Goal: Task Accomplishment & Management: Manage account settings

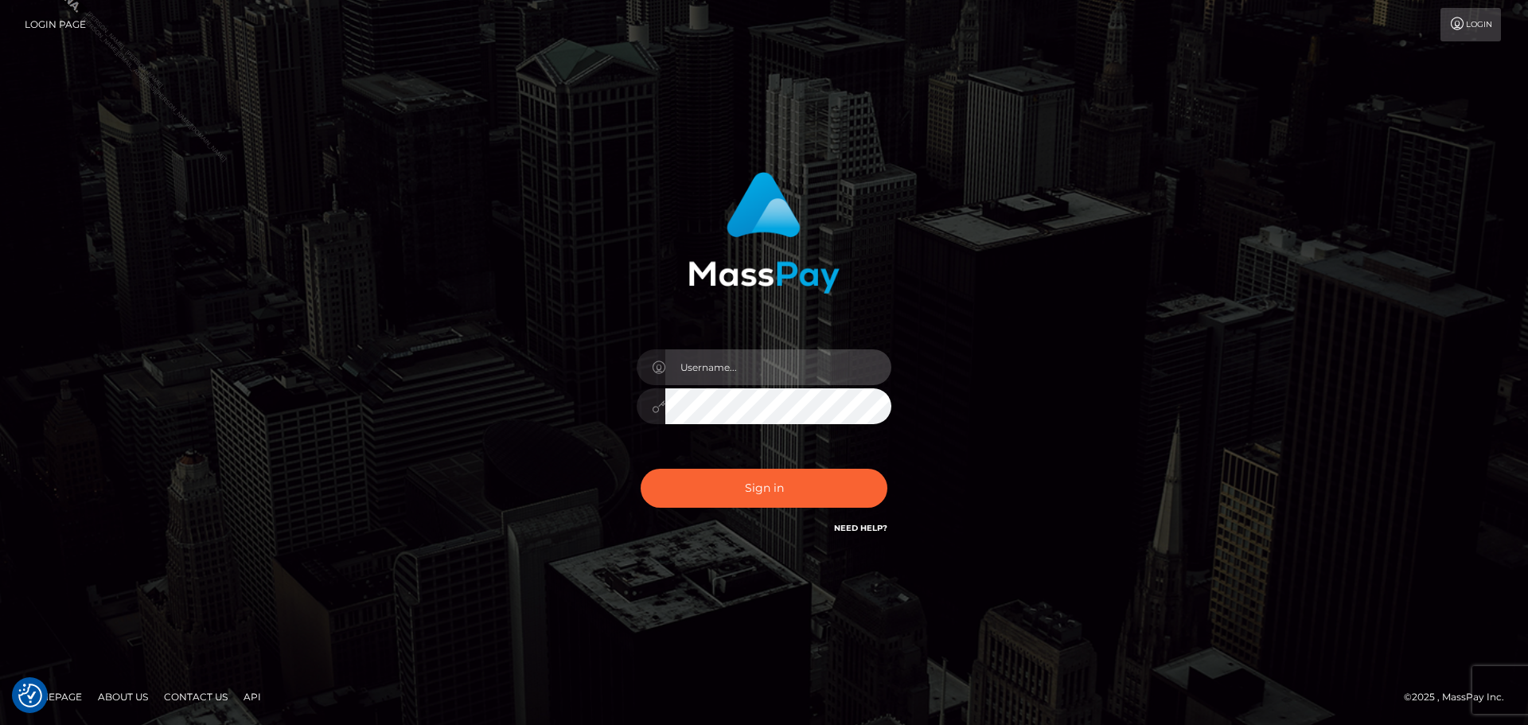
click at [721, 370] on input "text" at bounding box center [778, 367] width 226 height 36
type input "[PERSON_NAME].Silversocial"
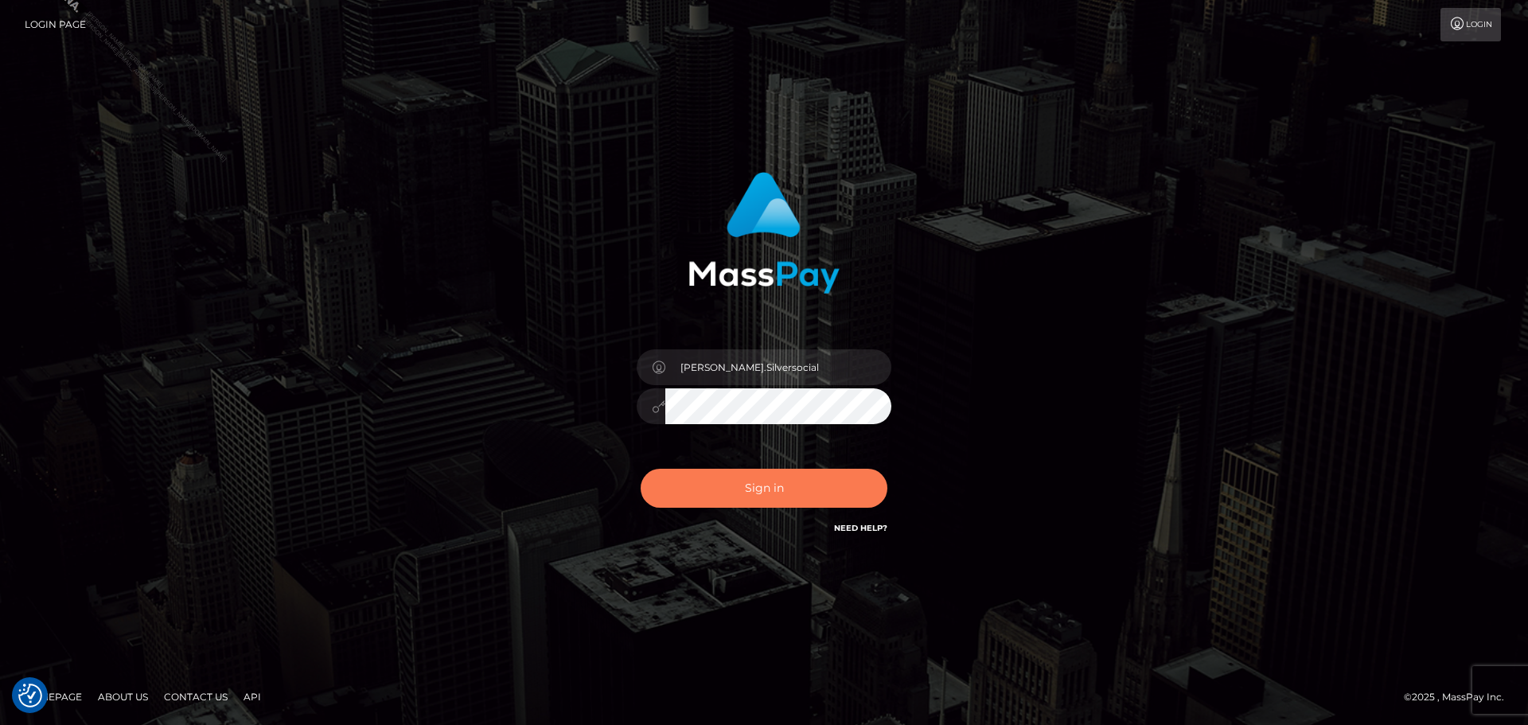
click at [771, 489] on button "Sign in" at bounding box center [764, 488] width 247 height 39
click at [1127, 310] on div "Philip.Silversocial Sign in" at bounding box center [763, 362] width 907 height 405
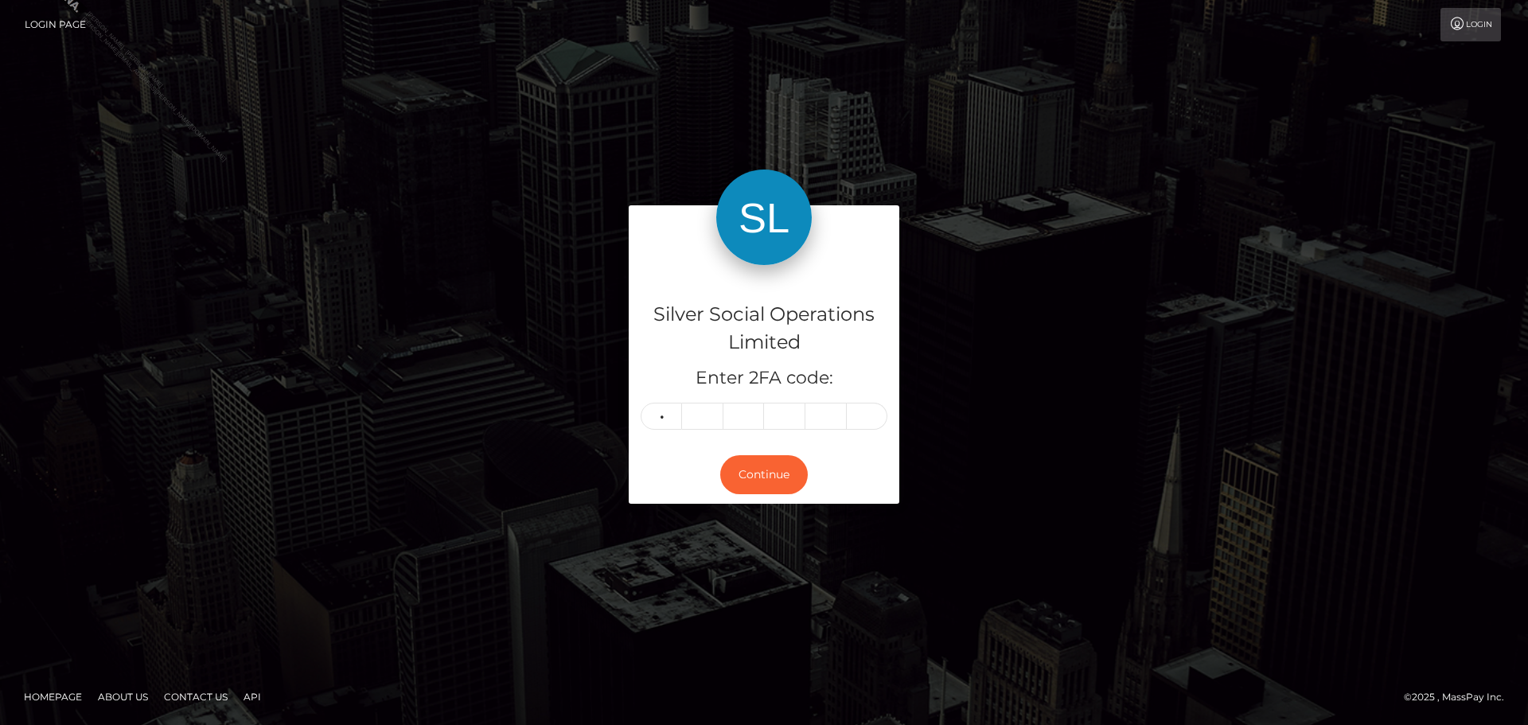
type input "7"
type input "8"
type input "4"
type input "7"
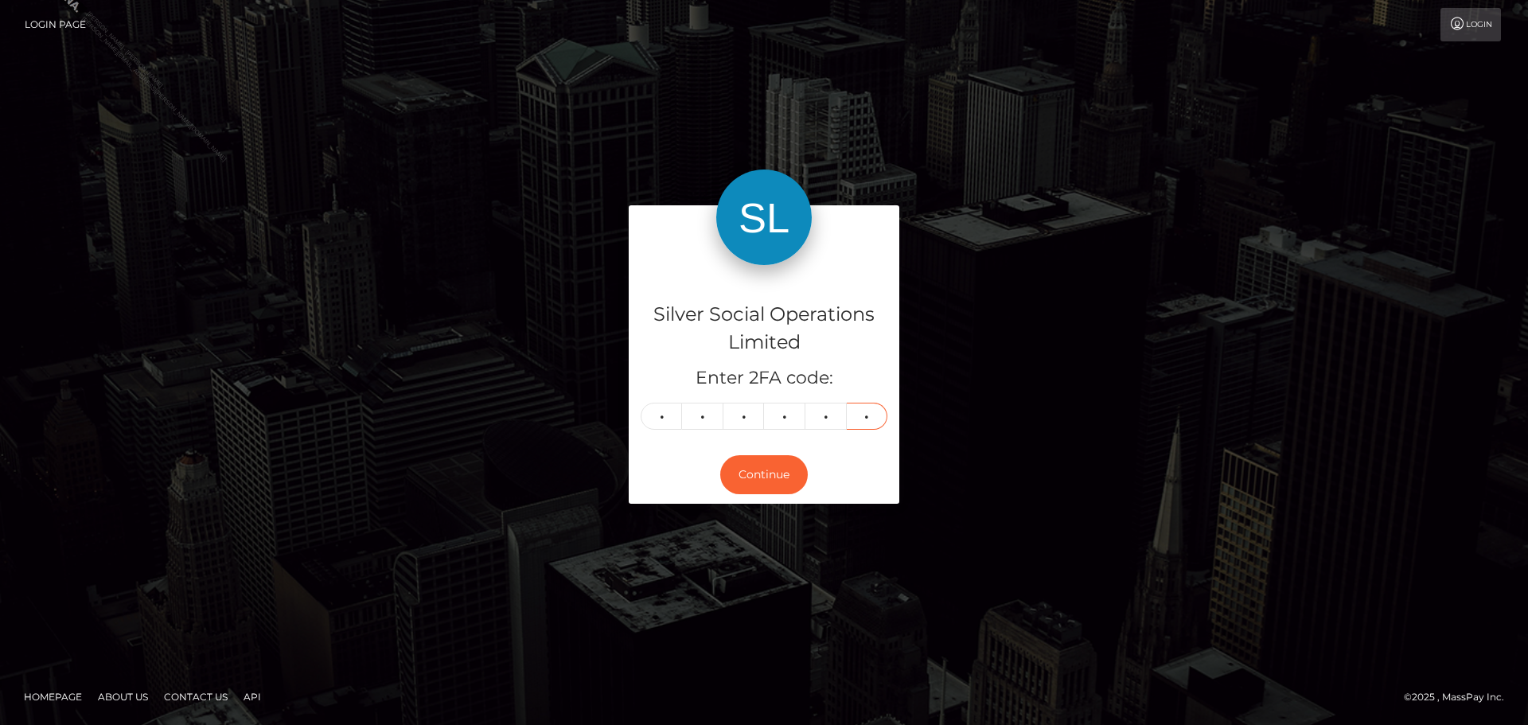
type input "3"
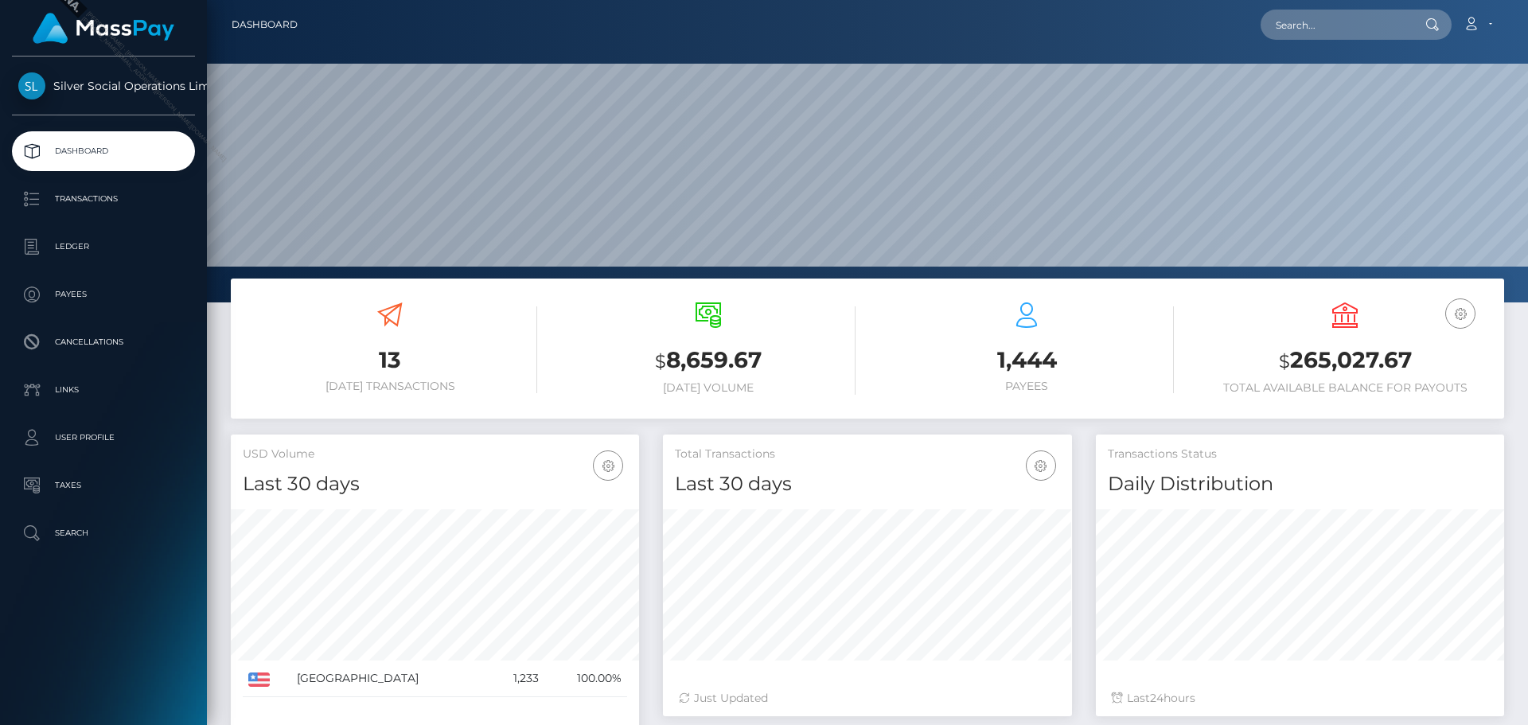
scroll to position [282, 409]
drag, startPoint x: 1415, startPoint y: 357, endPoint x: 1295, endPoint y: 350, distance: 120.4
click at [1295, 350] on h3 "$ 265,027.67" at bounding box center [1345, 361] width 294 height 33
copy h3 "265,027.67"
